Goal: Task Accomplishment & Management: Manage account settings

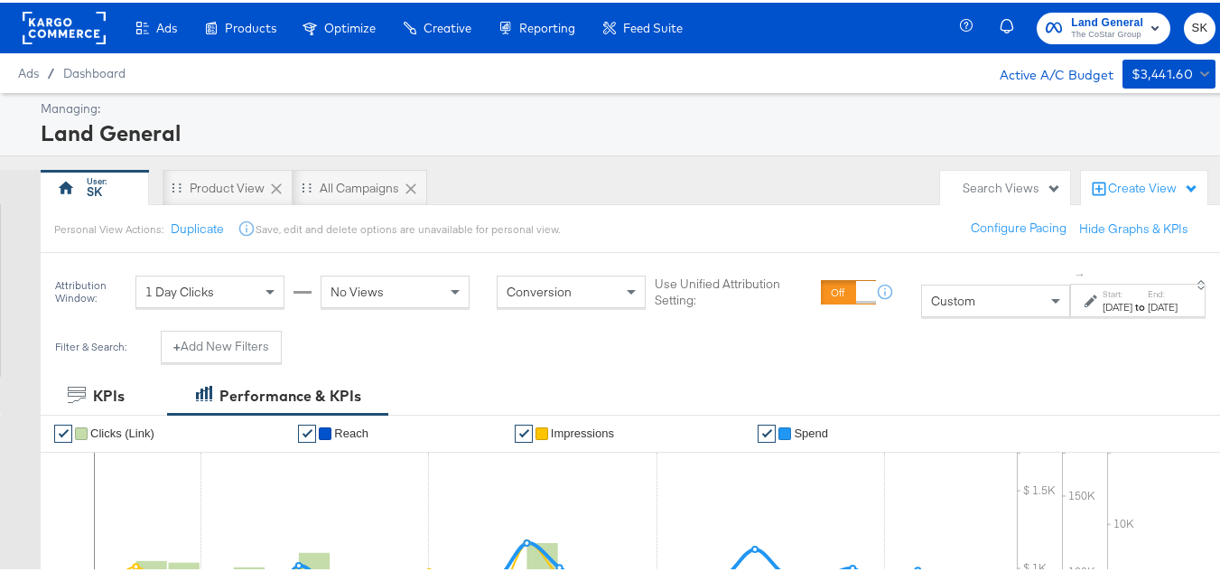
click at [78, 31] on rect at bounding box center [64, 25] width 83 height 33
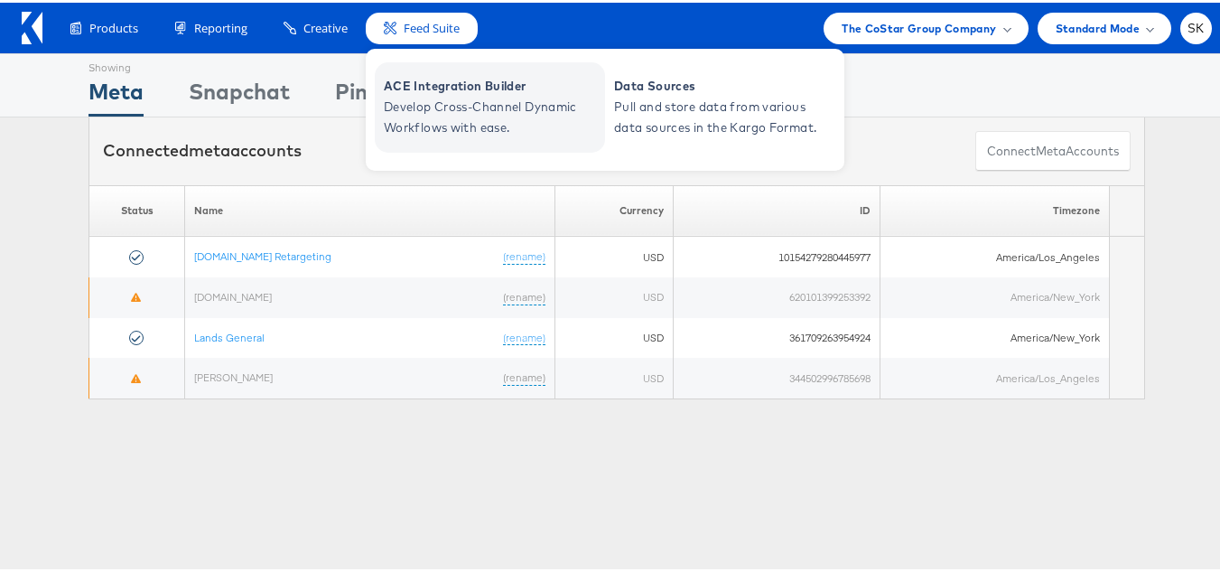
click at [446, 120] on span "Develop Cross-Channel Dynamic Workflows with ease." at bounding box center [492, 115] width 217 height 42
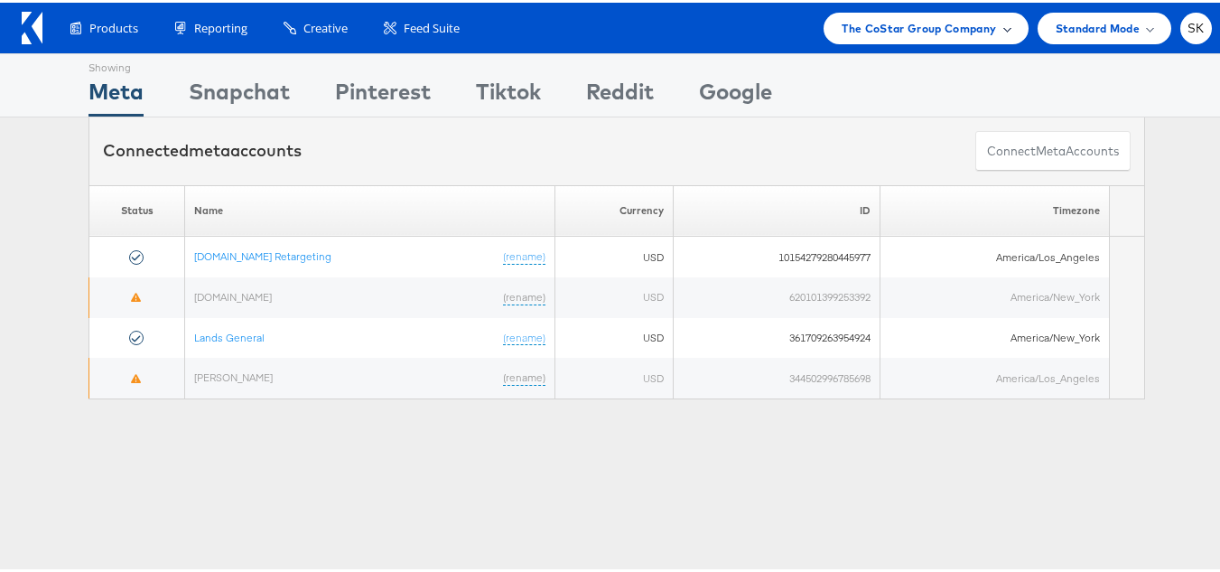
click at [930, 34] on span "The CoStar Group Company" at bounding box center [919, 25] width 154 height 19
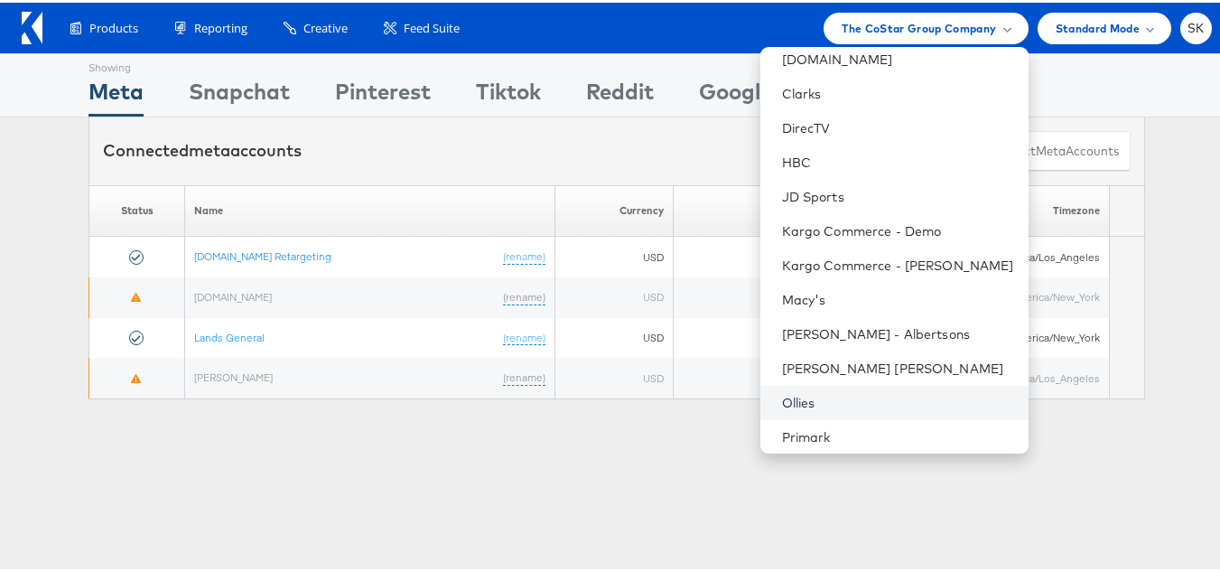
scroll to position [361, 0]
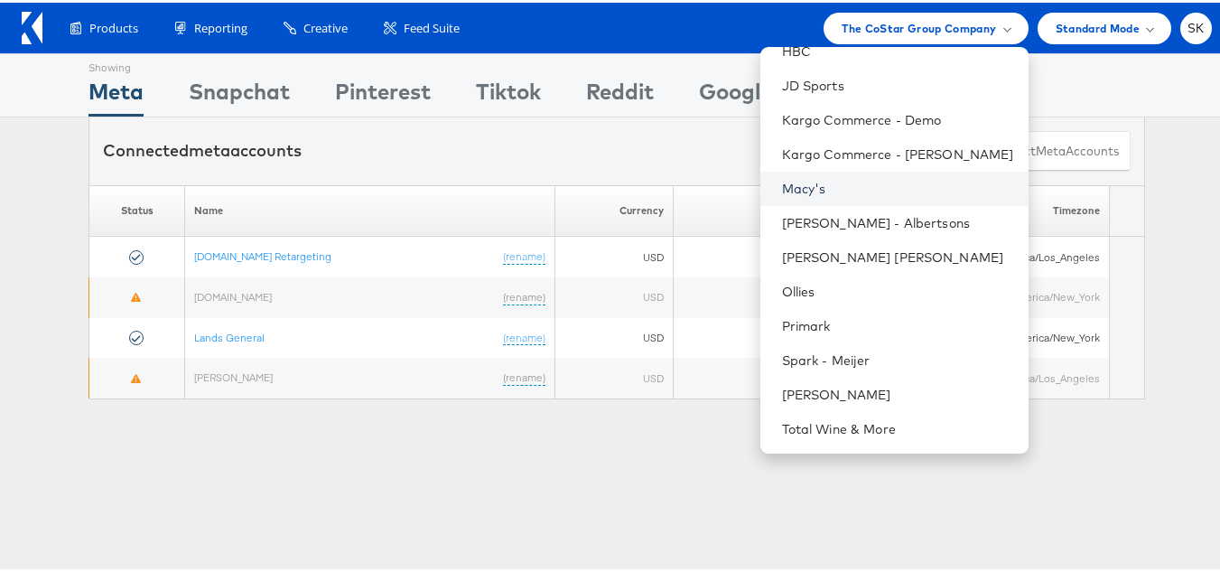
click at [789, 186] on link "Macy's" at bounding box center [898, 186] width 232 height 18
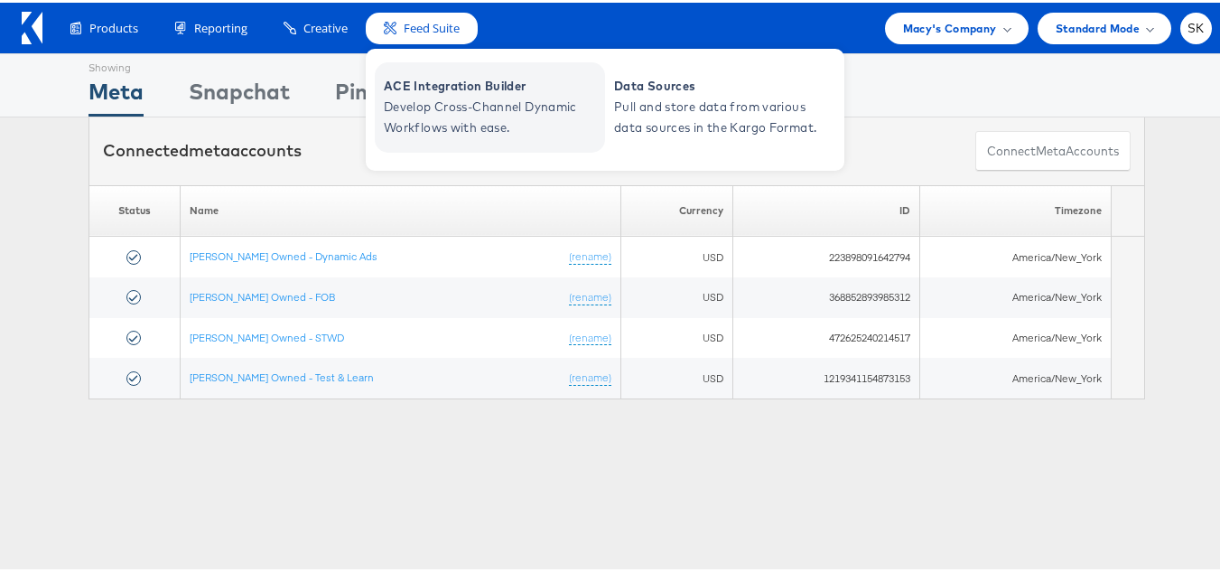
click at [421, 96] on span "Develop Cross-Channel Dynamic Workflows with ease." at bounding box center [492, 115] width 217 height 42
